Goal: Task Accomplishment & Management: Manage account settings

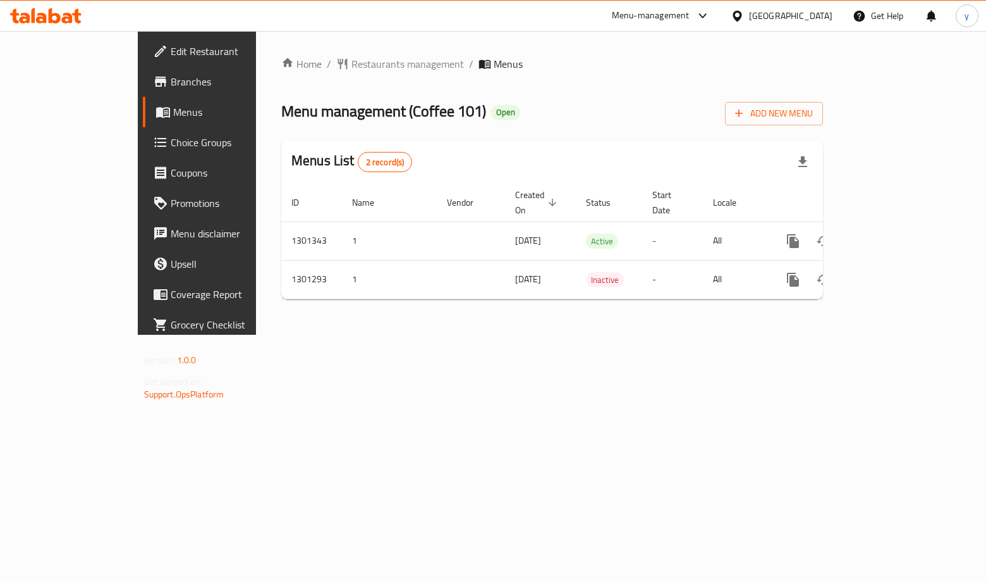
click at [171, 142] on span "Choice Groups" at bounding box center [232, 142] width 122 height 15
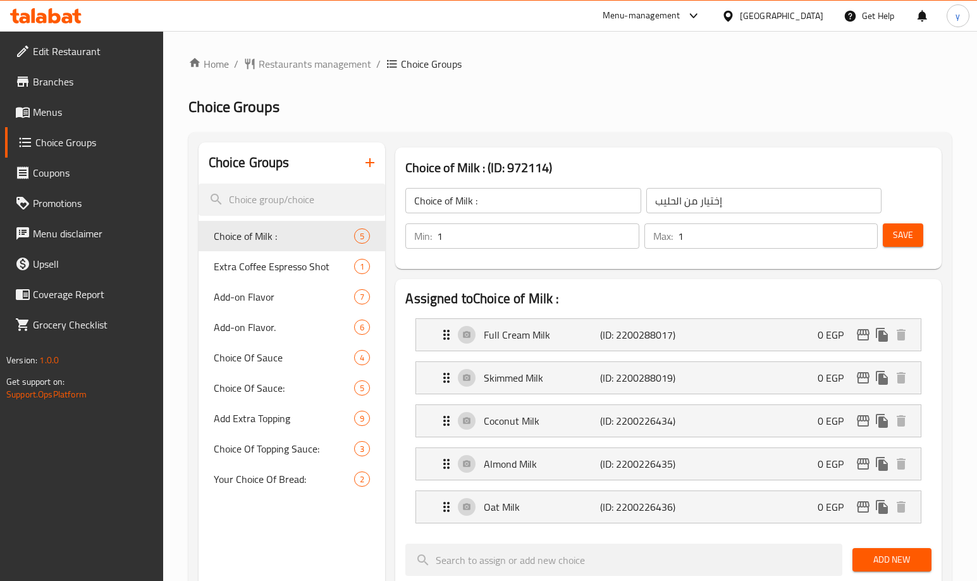
click at [555, 104] on h2 "Choice Groups" at bounding box center [569, 107] width 763 height 20
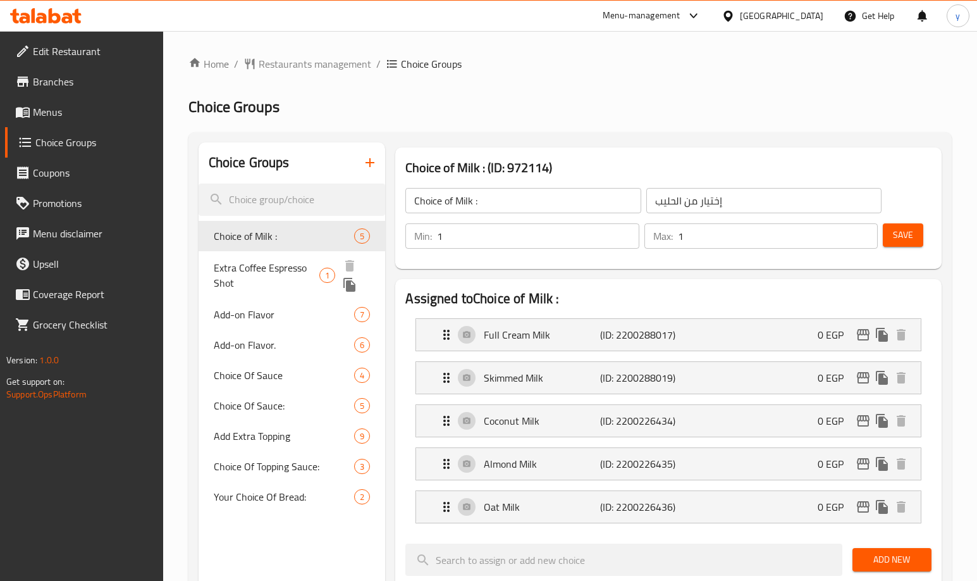
click at [306, 264] on span "Extra Coffee Espresso Shot" at bounding box center [267, 275] width 106 height 30
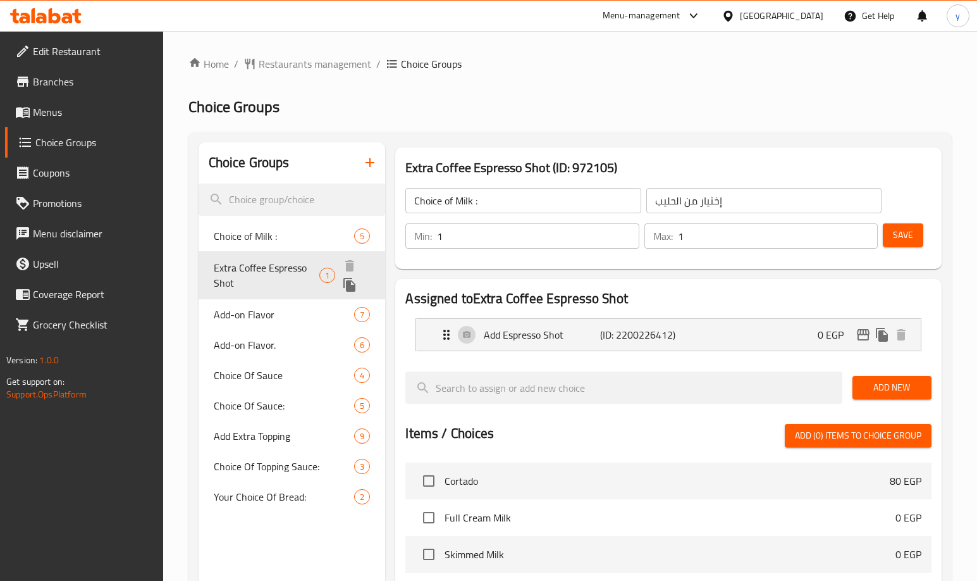
type input "Extra Coffee Espresso Shot"
type input "اضاقة شوت قهوة اسبريسو"
type input "0"
click at [302, 262] on span "Extra Coffee Espresso Shot" at bounding box center [267, 275] width 106 height 30
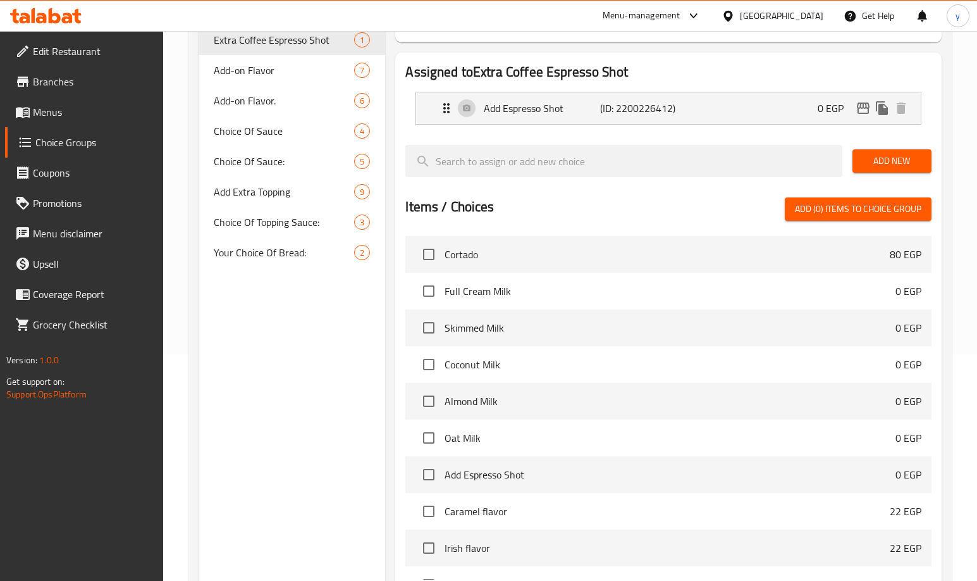
scroll to position [48, 0]
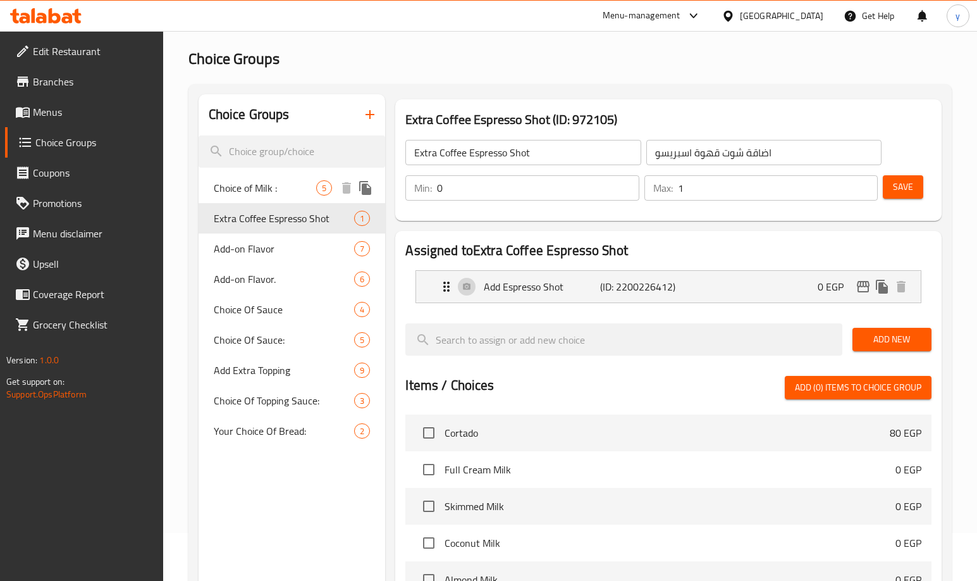
click at [260, 180] on span "Choice of Milk :" at bounding box center [265, 187] width 103 height 15
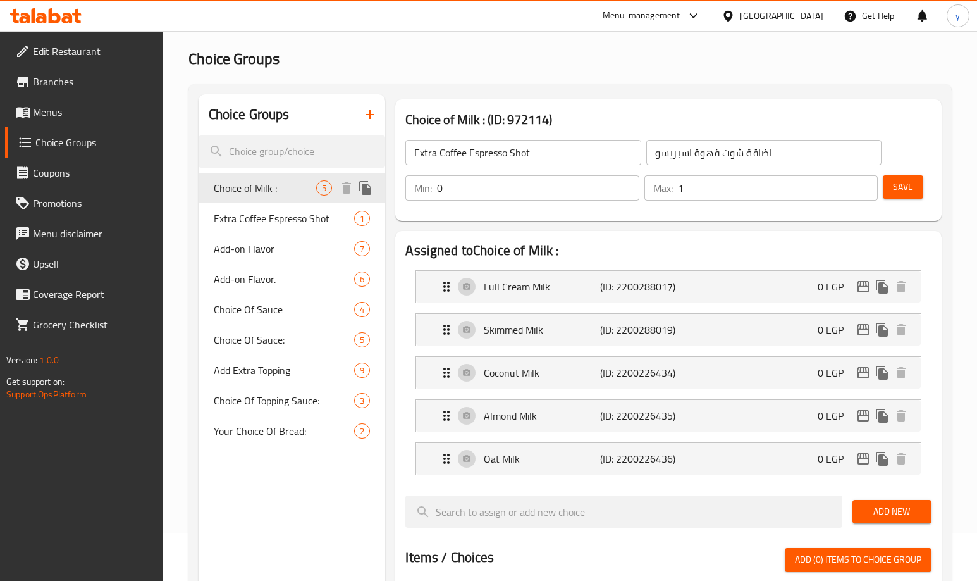
type input "Choice of Milk :"
type input "إختيار من الحليب"
type input "1"
click at [63, 11] on icon at bounding box center [45, 15] width 71 height 15
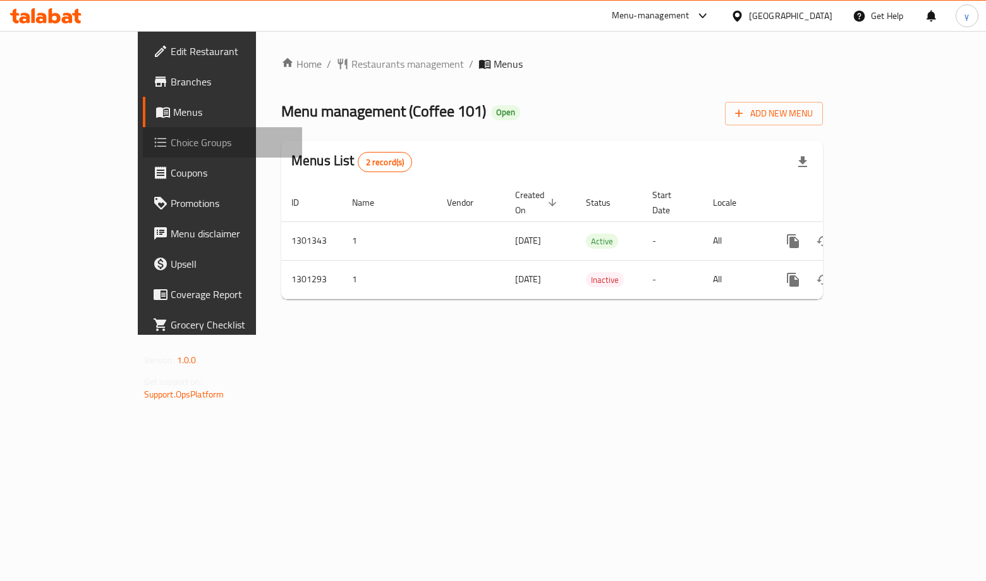
click at [171, 140] on span "Choice Groups" at bounding box center [232, 142] width 122 height 15
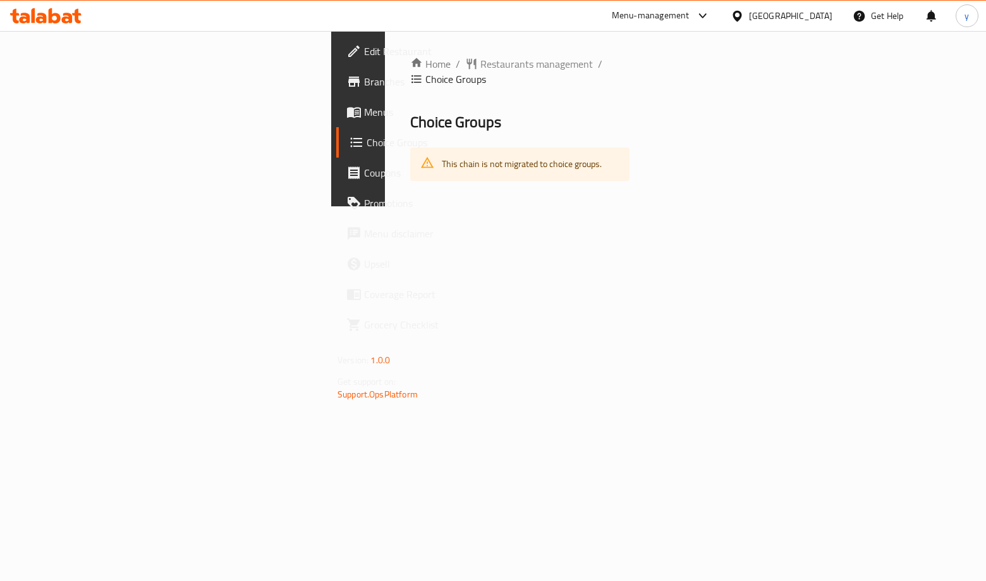
click at [349, 149] on icon at bounding box center [356, 142] width 15 height 15
click at [336, 154] on link "Choice Groups" at bounding box center [416, 142] width 160 height 30
click at [336, 120] on link "Menus" at bounding box center [416, 112] width 160 height 30
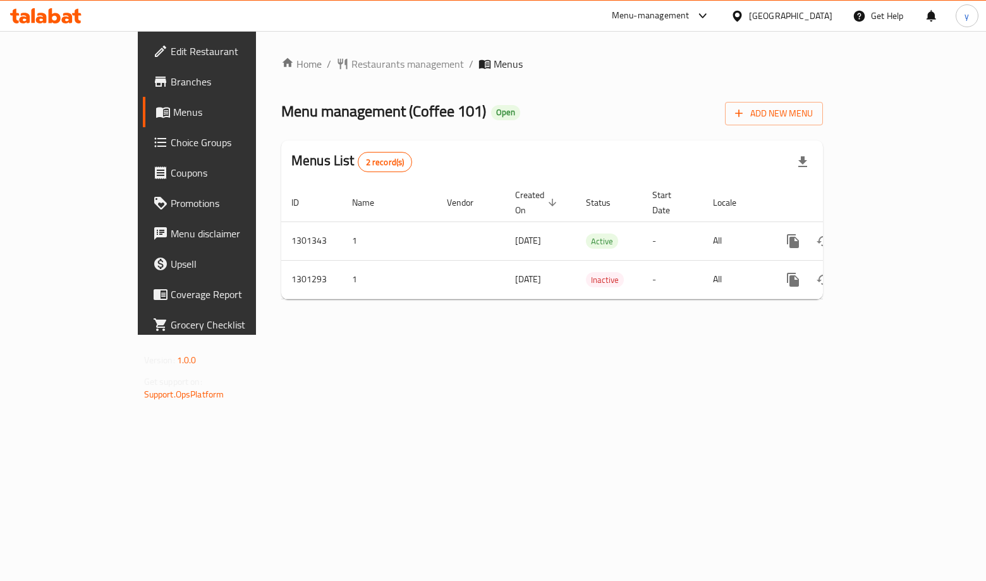
click at [171, 137] on span "Choice Groups" at bounding box center [232, 142] width 122 height 15
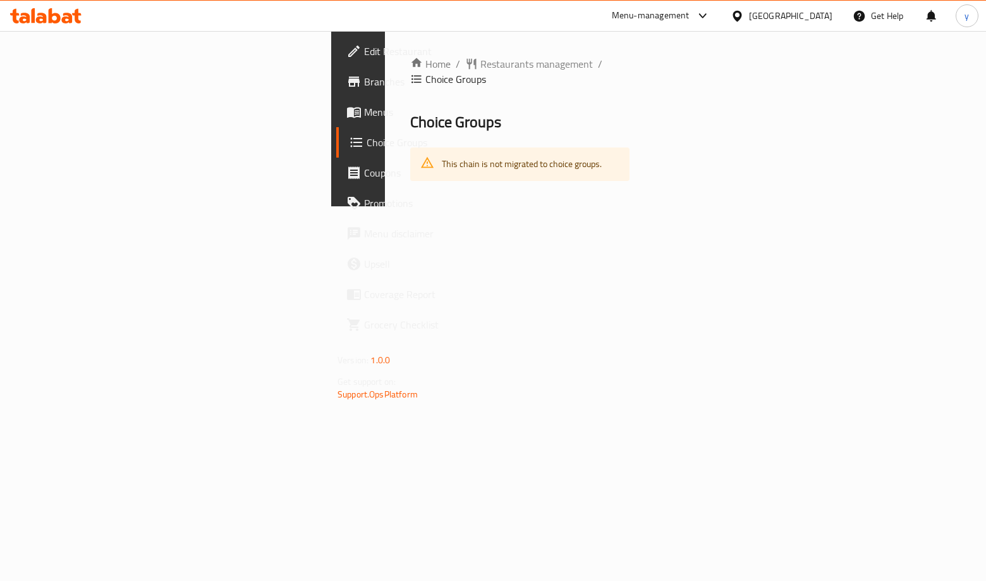
click at [367, 146] on span "Choice Groups" at bounding box center [427, 142] width 120 height 15
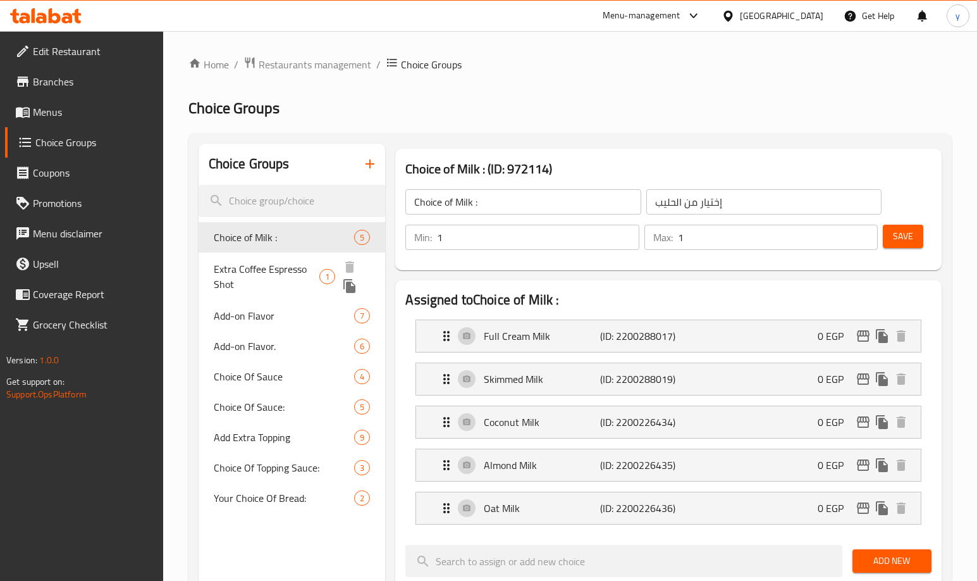
click at [273, 265] on span "Extra Coffee Espresso Shot" at bounding box center [267, 276] width 106 height 30
type input "Extra Coffee Espresso Shot"
type input "اضاقة شوت قهوة اسبريسو"
type input "0"
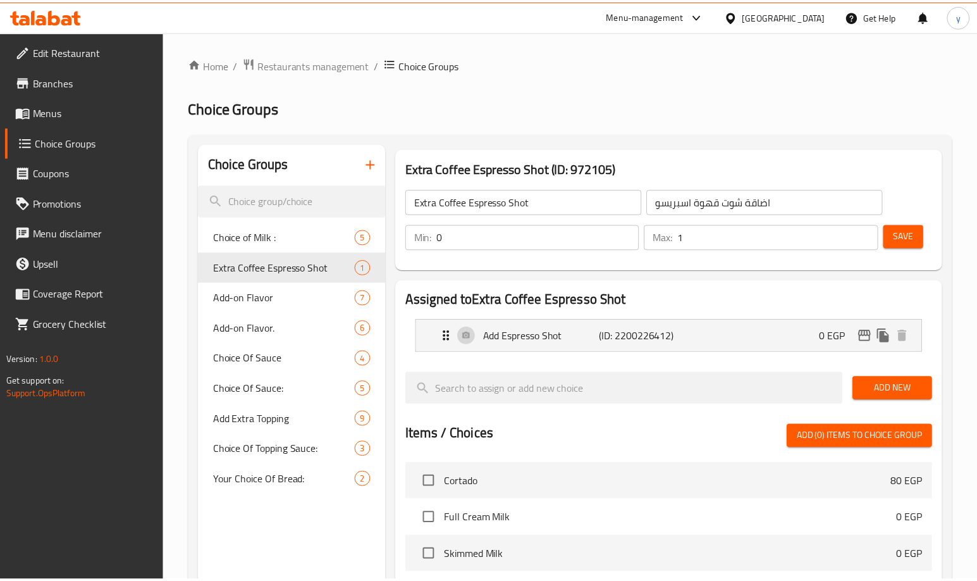
scroll to position [366, 0]
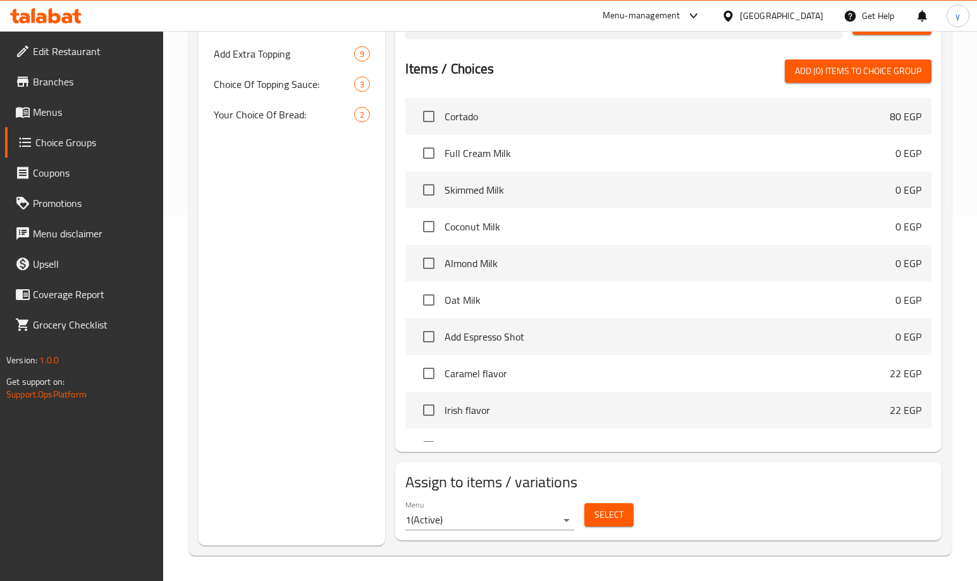
click at [42, 14] on icon at bounding box center [41, 18] width 11 height 11
